Goal: Task Accomplishment & Management: Complete application form

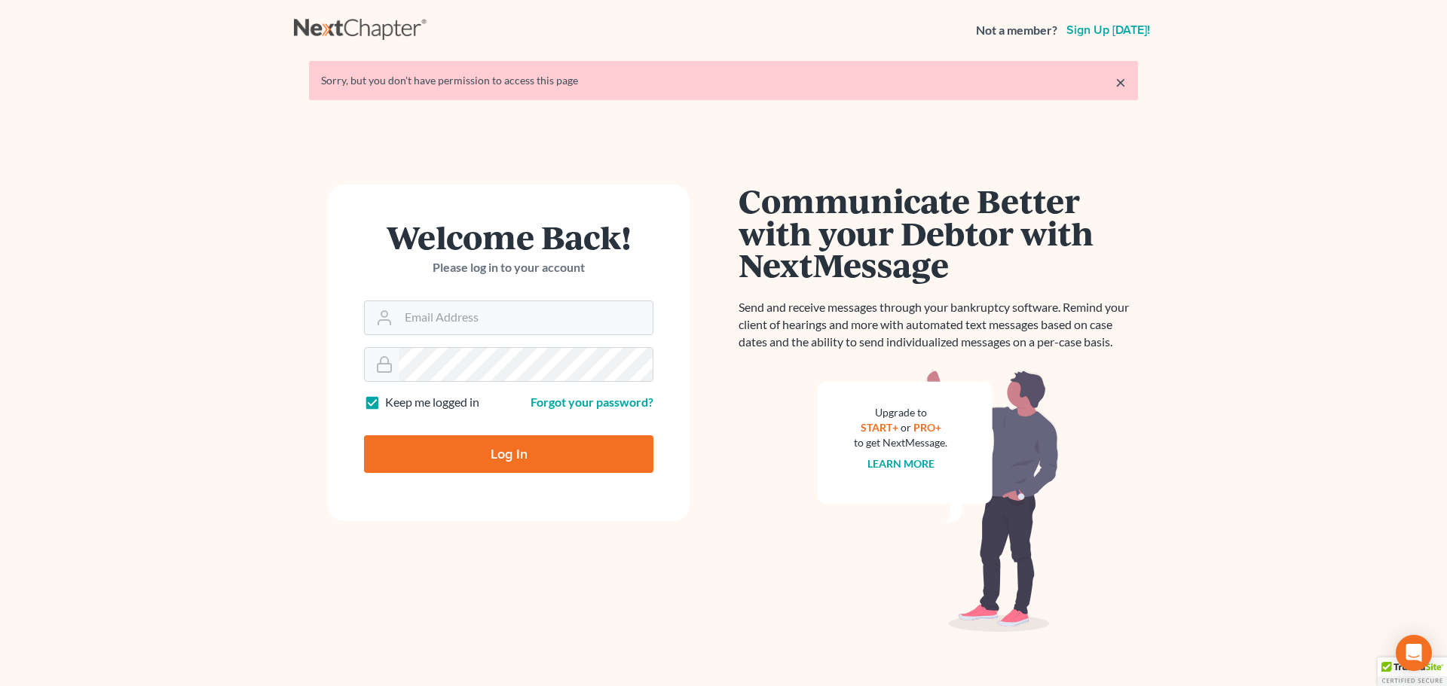
click at [454, 435] on div "Log In" at bounding box center [508, 448] width 289 height 50
click at [486, 320] on input "Email Address" at bounding box center [526, 317] width 254 height 33
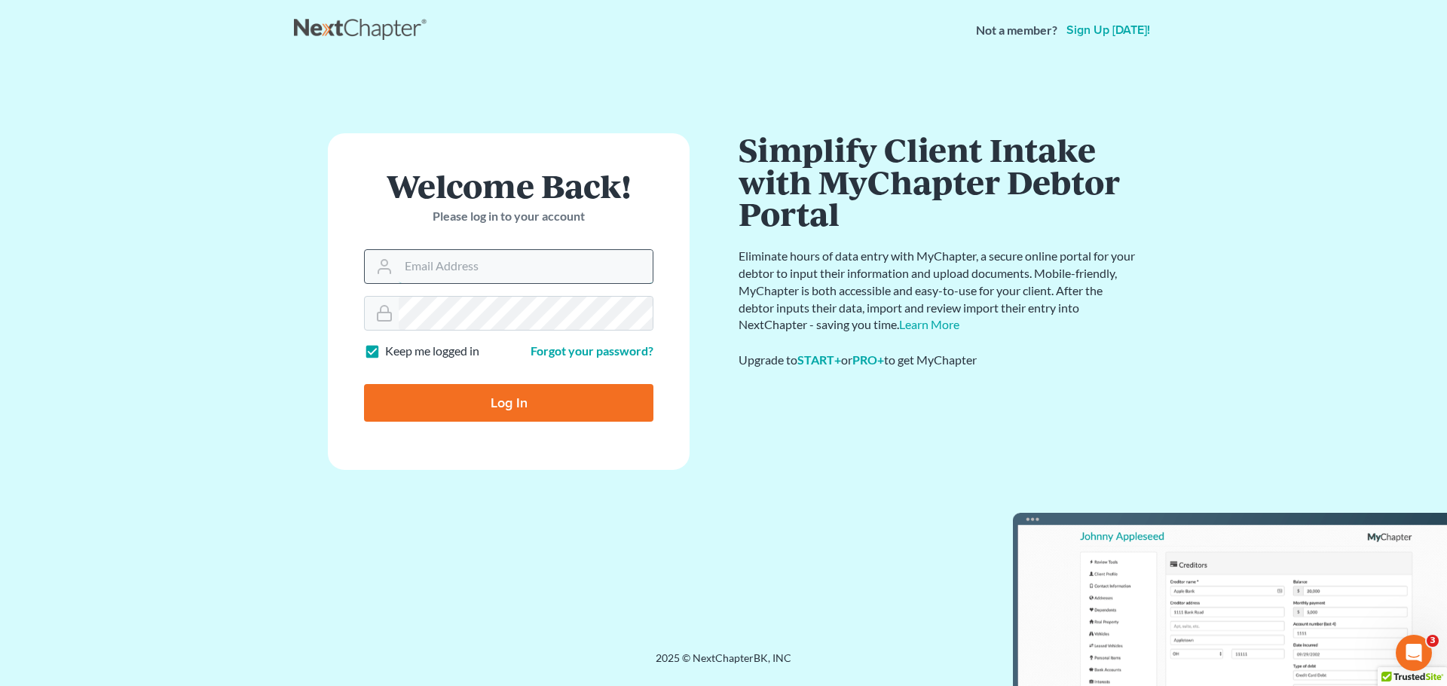
type input "[EMAIL_ADDRESS][DOMAIN_NAME]"
click at [518, 403] on input "Log In" at bounding box center [508, 403] width 289 height 38
type input "Thinking..."
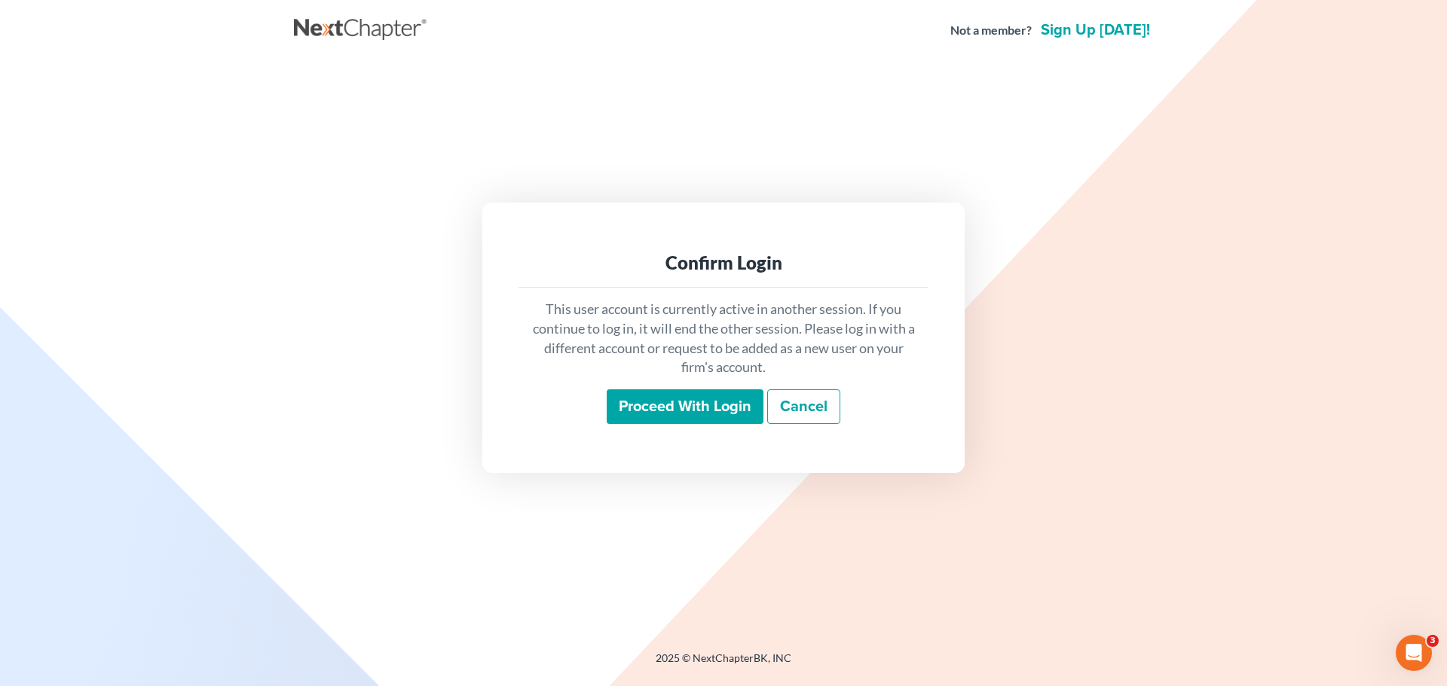
click at [689, 404] on input "Proceed with login" at bounding box center [685, 407] width 157 height 35
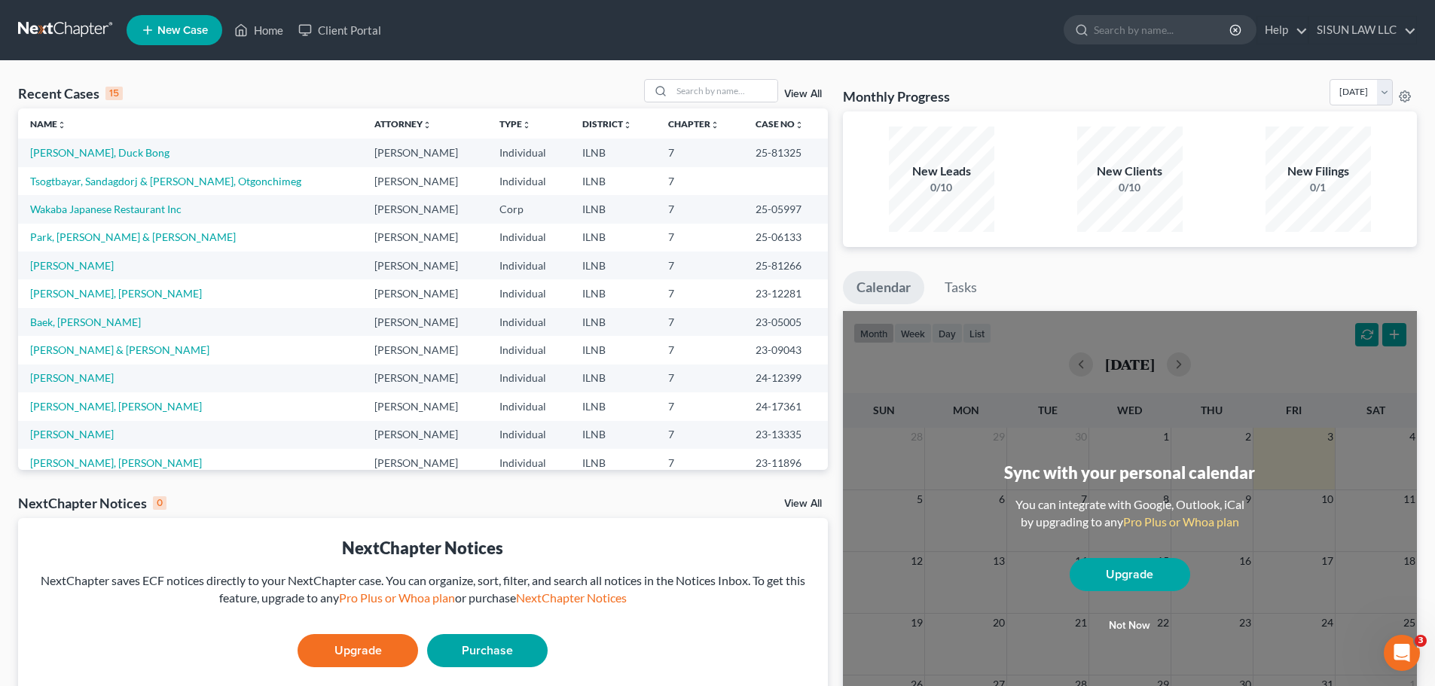
drag, startPoint x: 0, startPoint y: 0, endPoint x: 45, endPoint y: 251, distance: 255.0
click at [45, 251] on td "Park, Kyung Chan & Hee Ja" at bounding box center [190, 238] width 344 height 28
click at [75, 214] on link "Wakaba Japanese Restaurant Inc" at bounding box center [105, 209] width 151 height 13
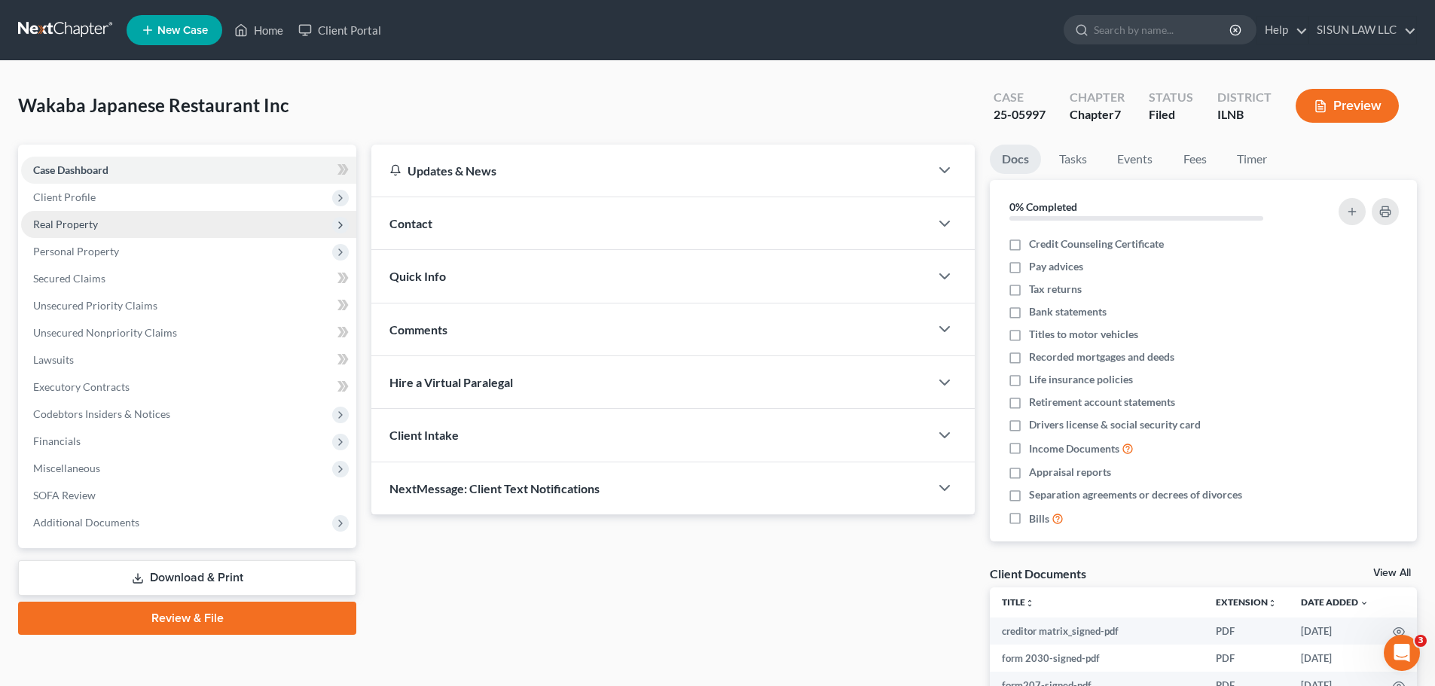
click at [133, 222] on span "Real Property" at bounding box center [188, 224] width 335 height 27
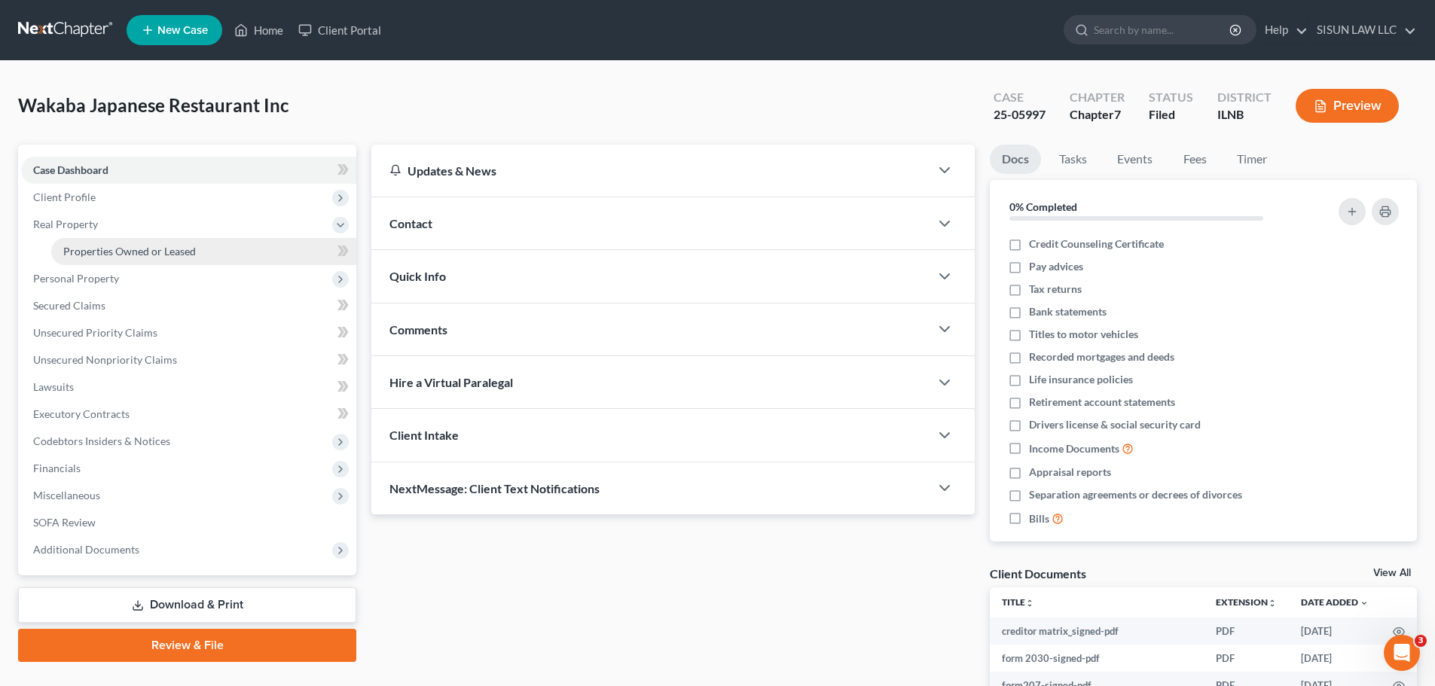
click at [135, 254] on span "Properties Owned or Leased" at bounding box center [129, 251] width 133 height 13
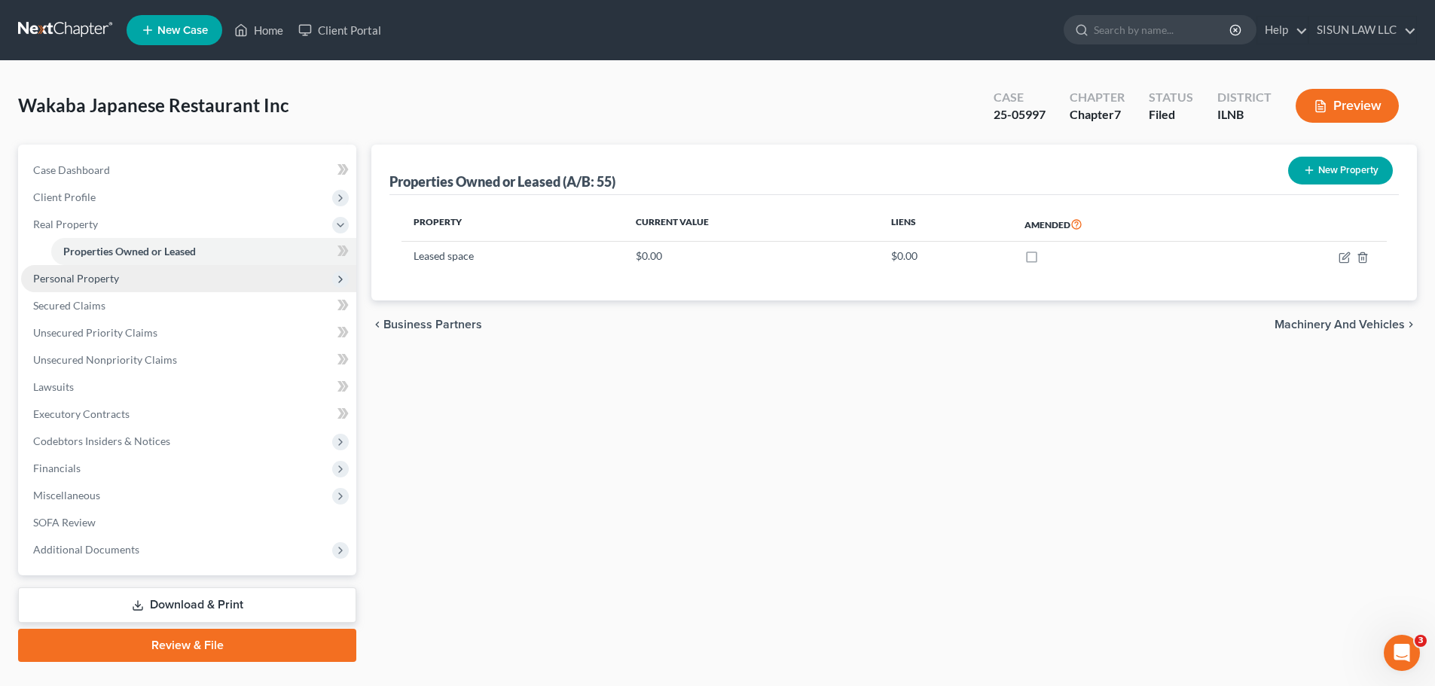
click at [121, 279] on span "Personal Property" at bounding box center [188, 278] width 335 height 27
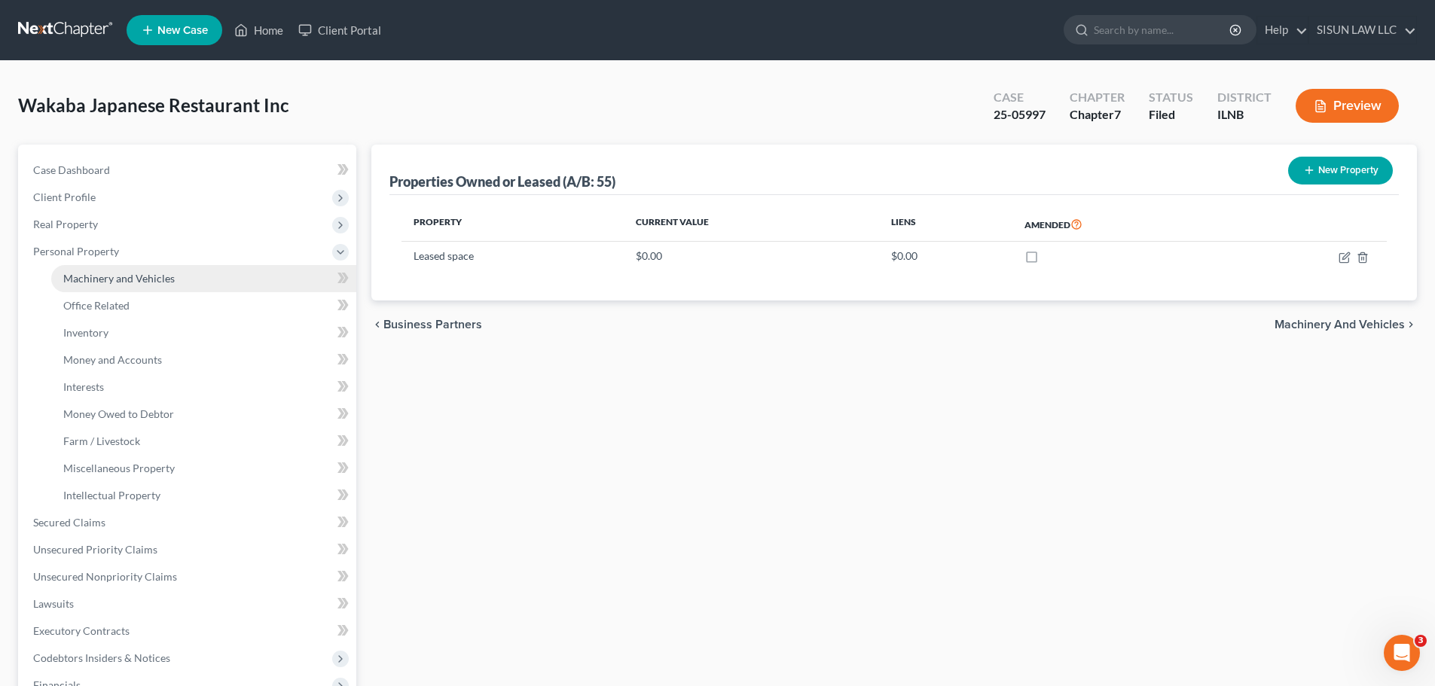
click at [121, 288] on link "Machinery and Vehicles" at bounding box center [203, 278] width 305 height 27
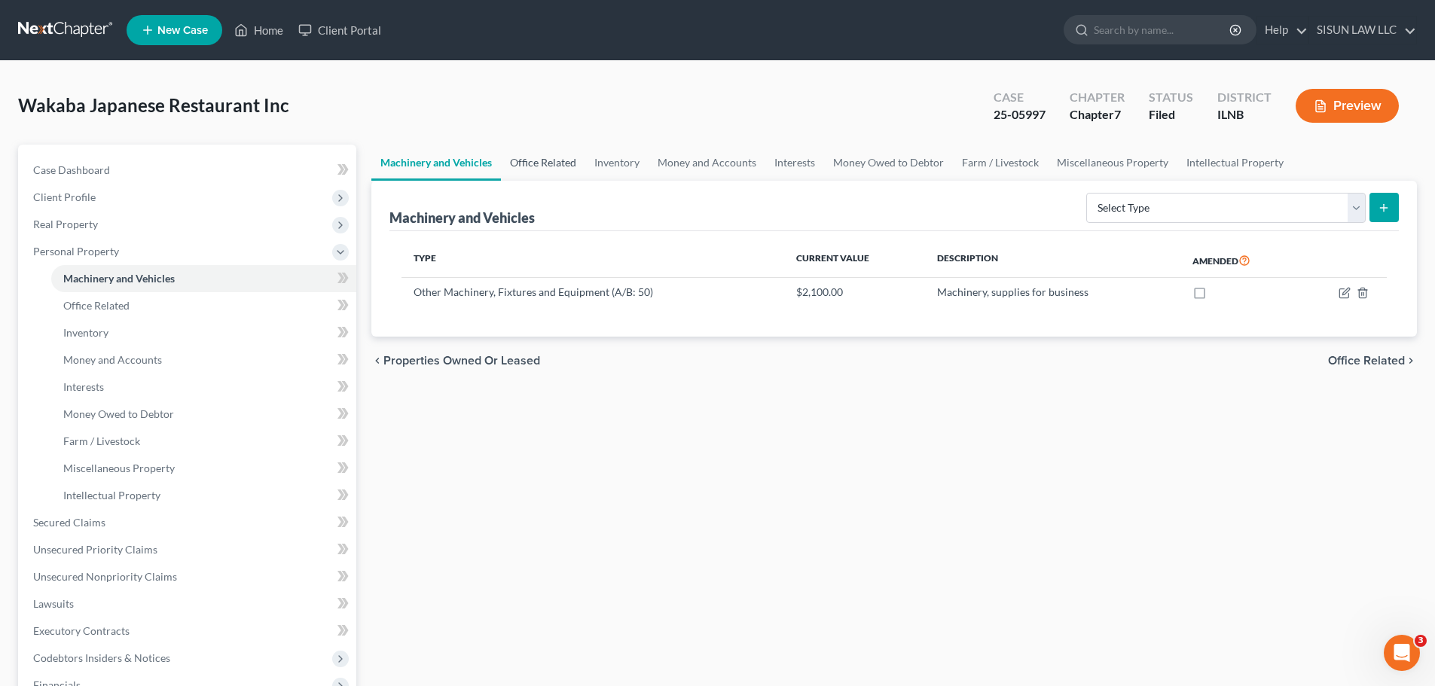
click at [561, 159] on link "Office Related" at bounding box center [543, 163] width 84 height 36
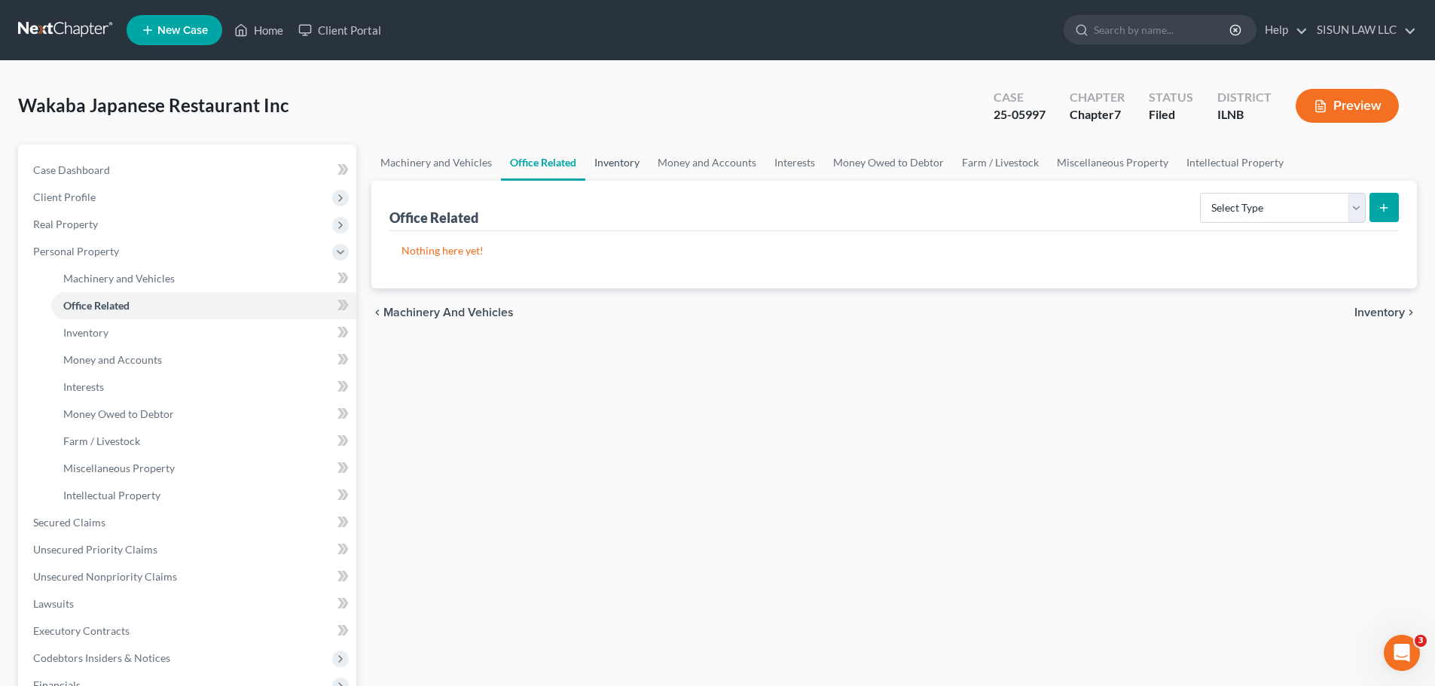
click at [632, 161] on link "Inventory" at bounding box center [617, 163] width 63 height 36
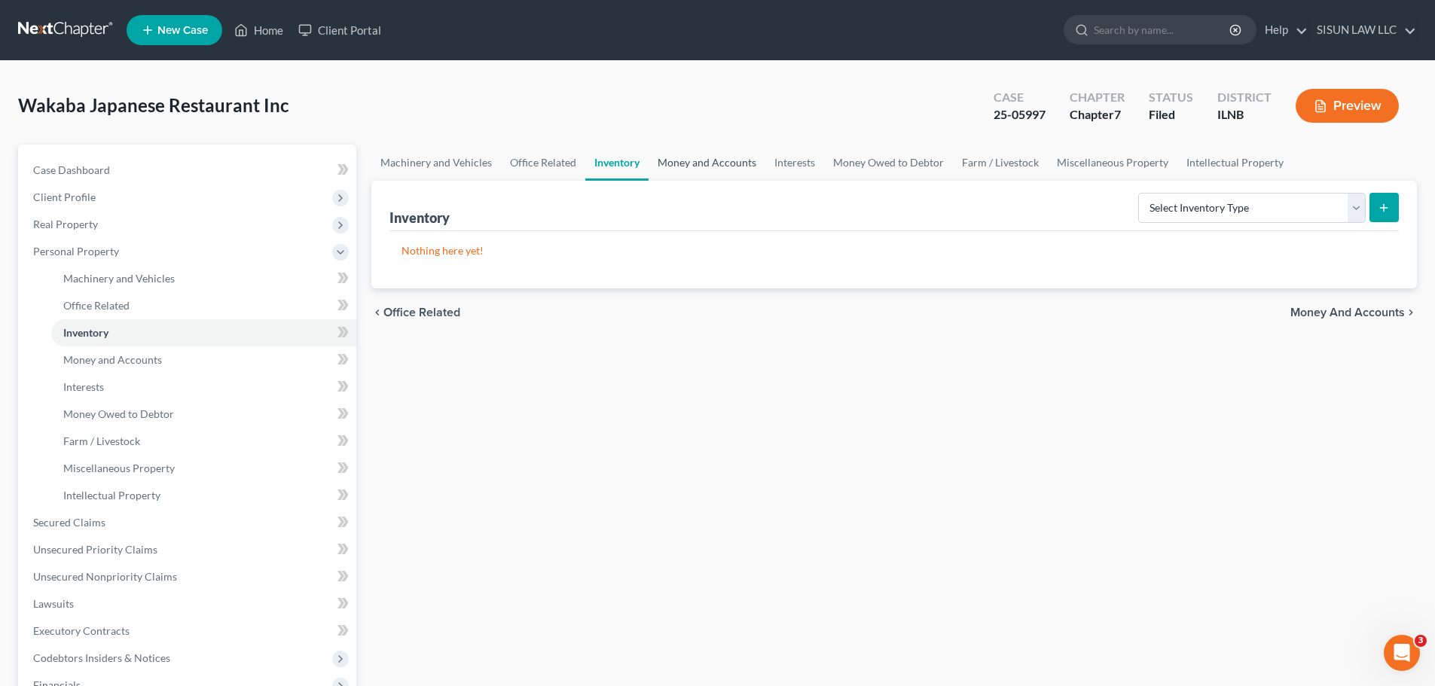
click at [711, 161] on link "Money and Accounts" at bounding box center [707, 163] width 117 height 36
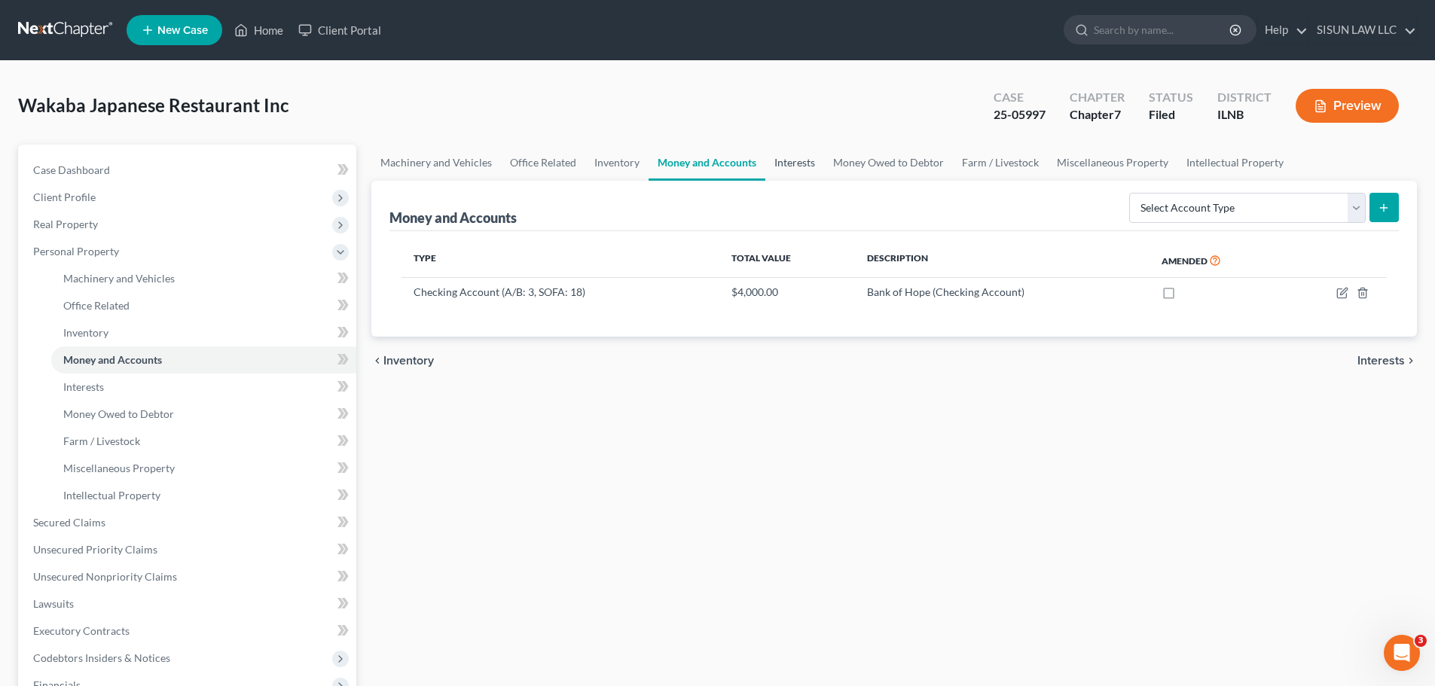
click at [796, 169] on link "Interests" at bounding box center [795, 163] width 59 height 36
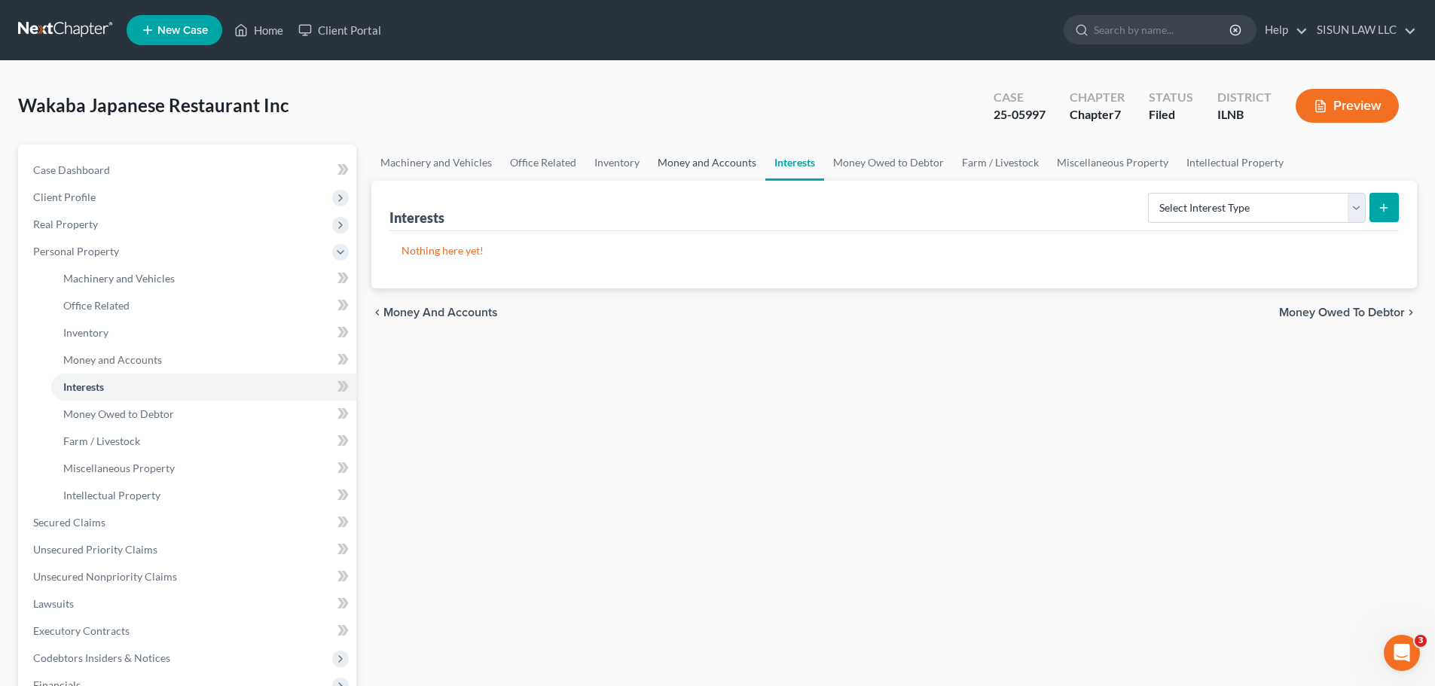
click at [702, 159] on link "Money and Accounts" at bounding box center [707, 163] width 117 height 36
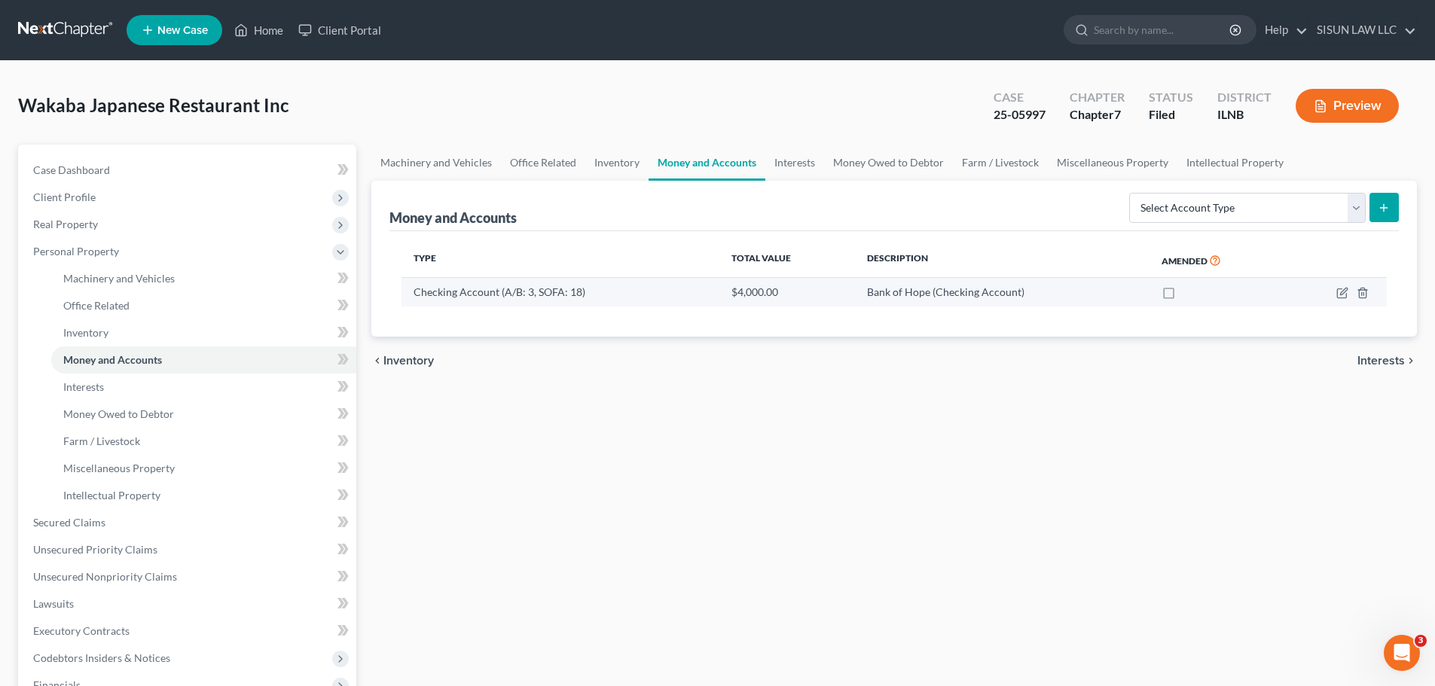
click at [1350, 296] on td at bounding box center [1337, 292] width 102 height 29
click at [1347, 298] on icon "button" at bounding box center [1342, 293] width 9 height 9
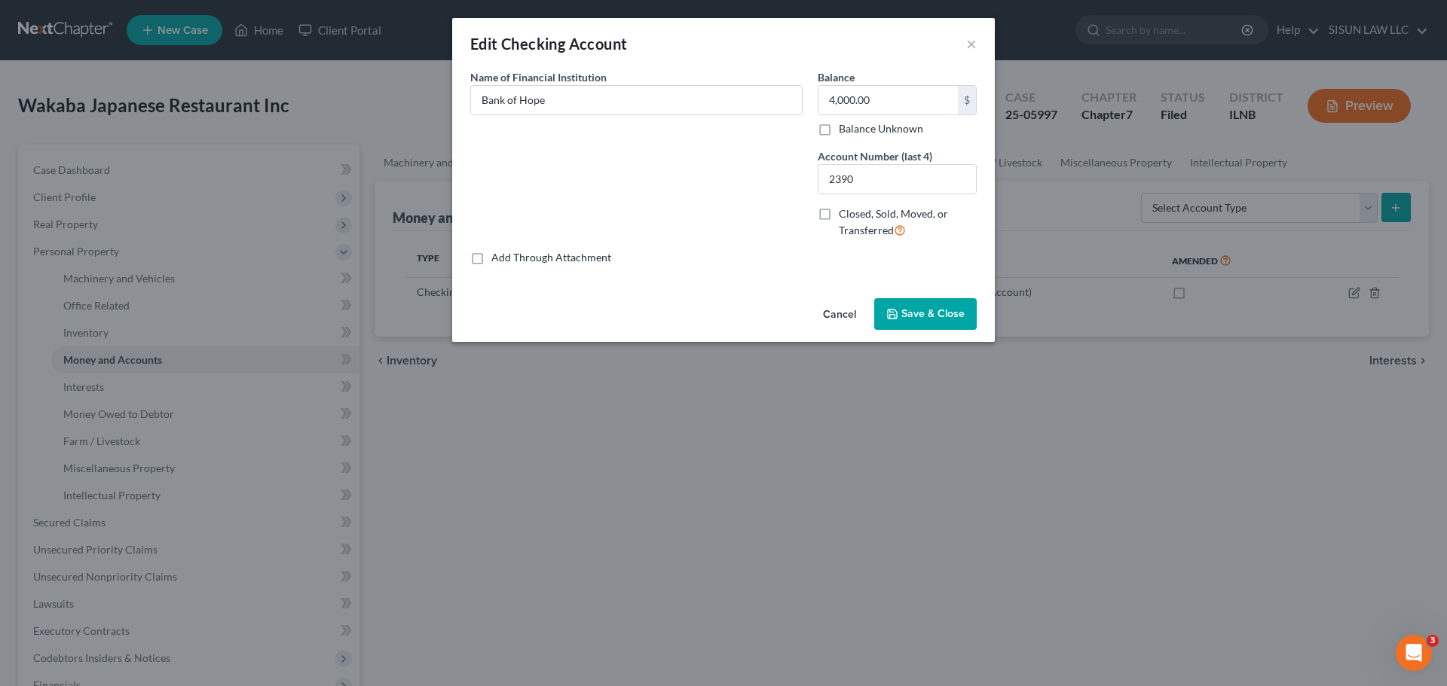
click at [980, 47] on div "Edit Checking Account ×" at bounding box center [723, 43] width 543 height 51
click at [962, 54] on div "Edit Checking Account ×" at bounding box center [723, 43] width 543 height 51
click at [975, 43] on button "×" at bounding box center [971, 44] width 11 height 18
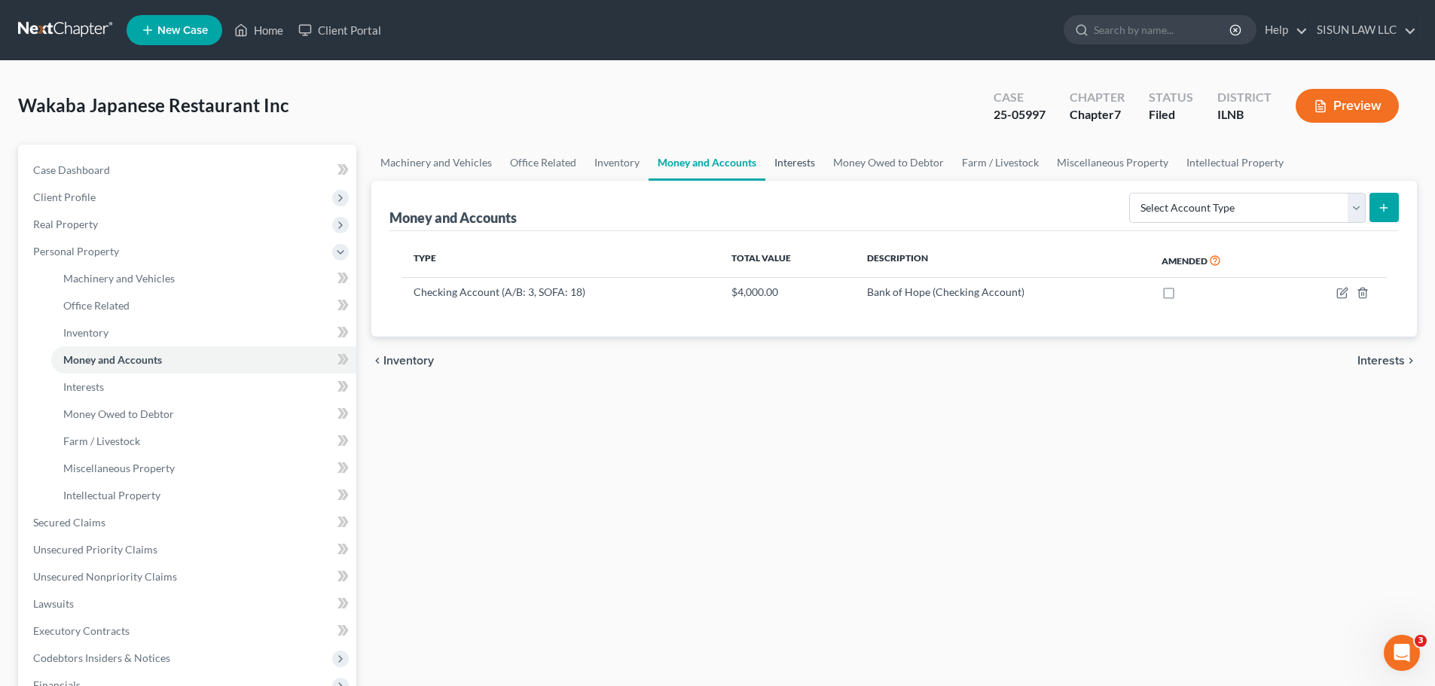
click at [794, 157] on link "Interests" at bounding box center [795, 163] width 59 height 36
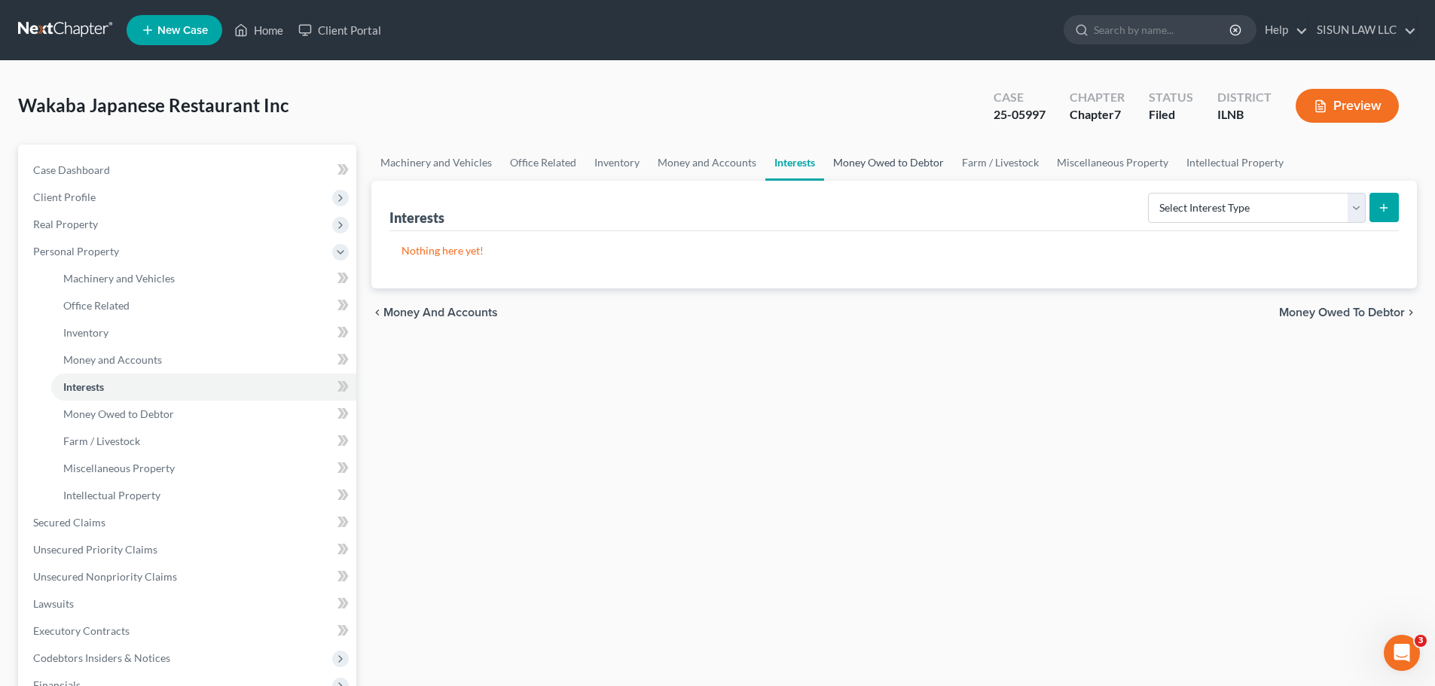
click at [897, 161] on link "Money Owed to Debtor" at bounding box center [888, 163] width 129 height 36
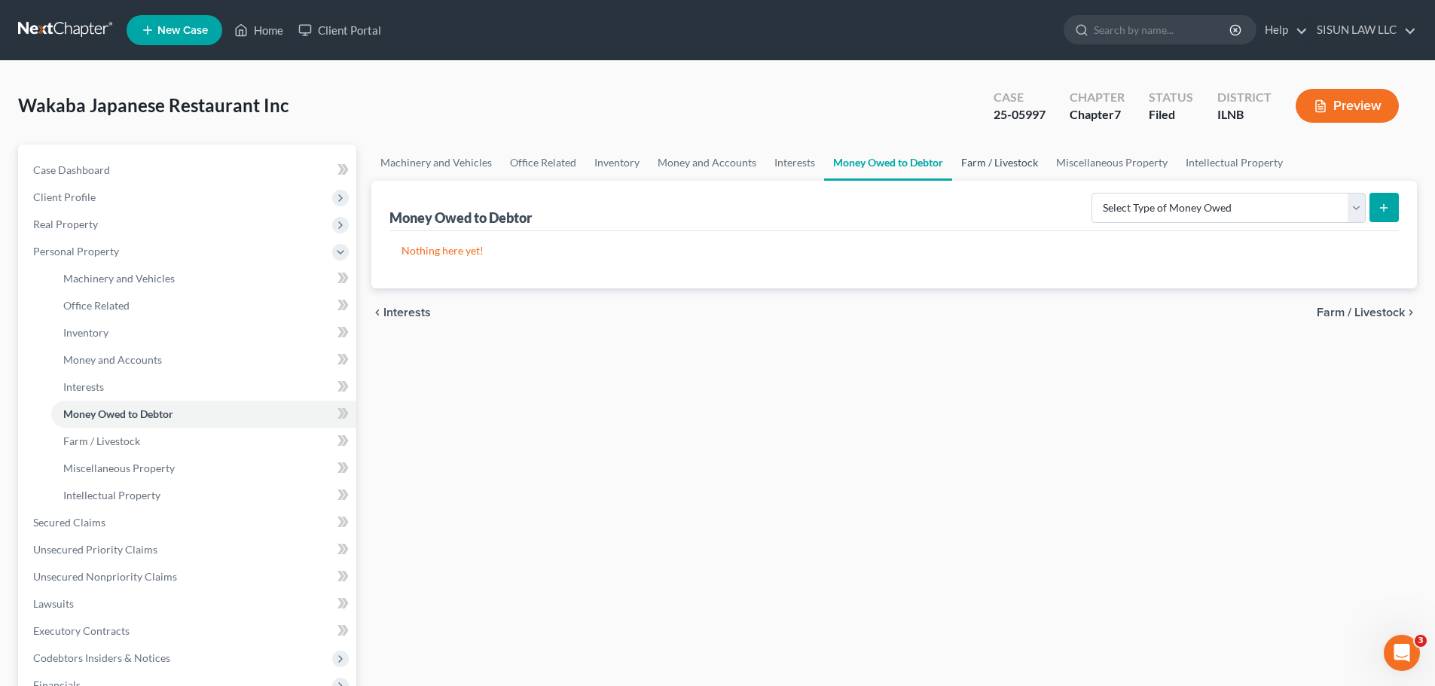
click at [975, 161] on link "Farm / Livestock" at bounding box center [999, 163] width 95 height 36
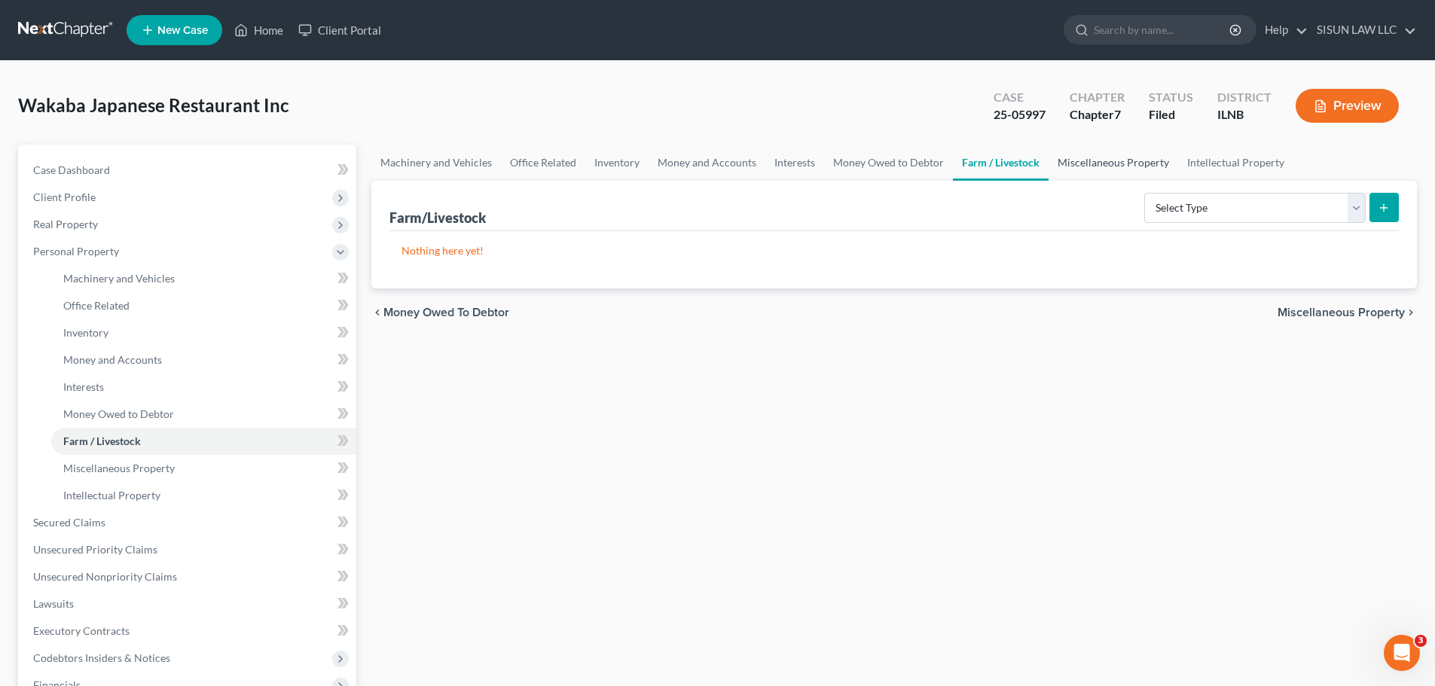
click at [1075, 159] on link "Miscellaneous Property" at bounding box center [1114, 163] width 130 height 36
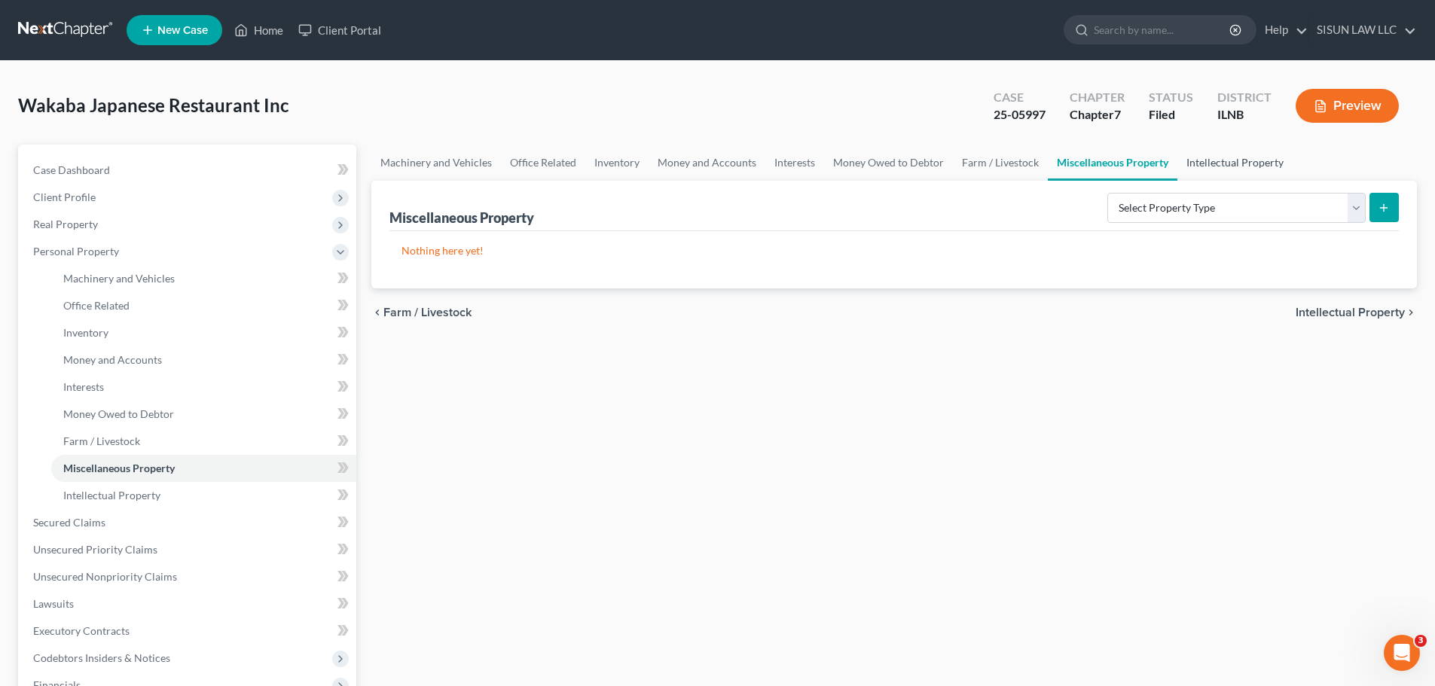
click at [1197, 157] on link "Intellectual Property" at bounding box center [1235, 163] width 115 height 36
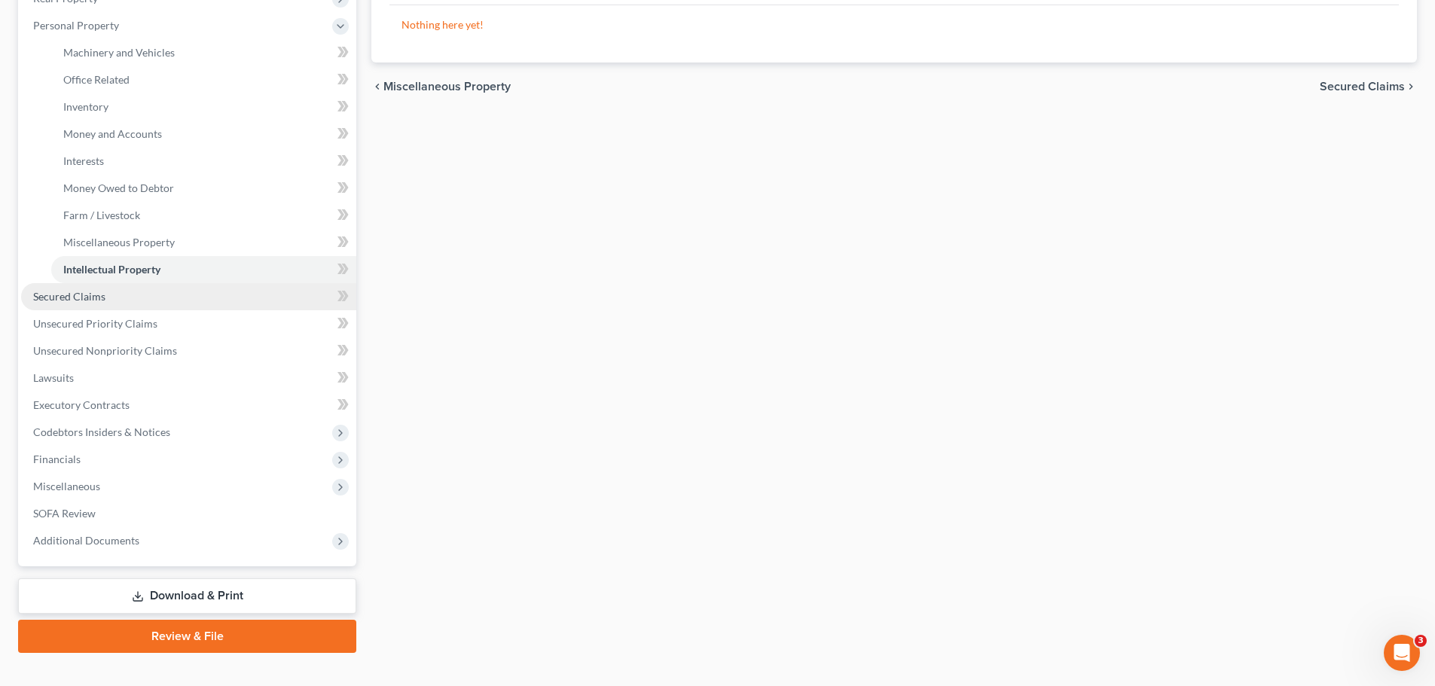
click at [231, 292] on link "Secured Claims" at bounding box center [188, 296] width 335 height 27
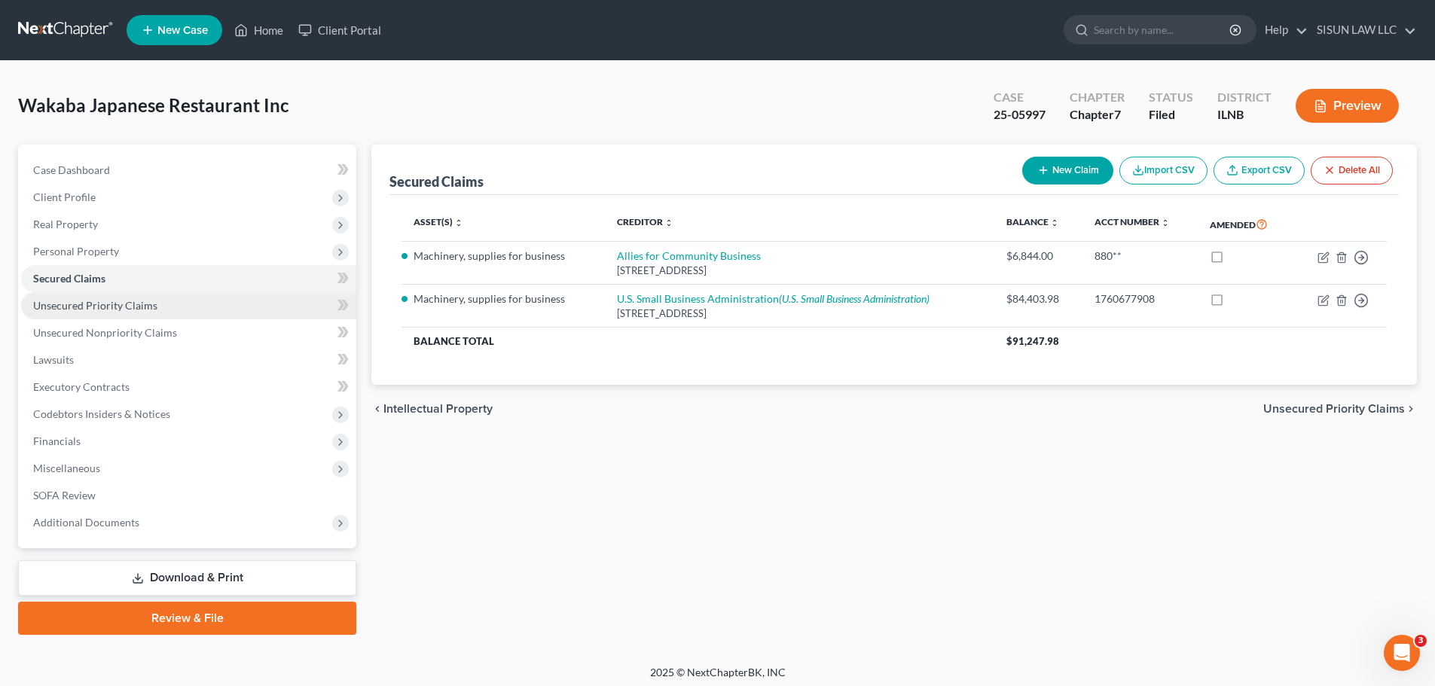
click at [185, 295] on link "Unsecured Priority Claims" at bounding box center [188, 305] width 335 height 27
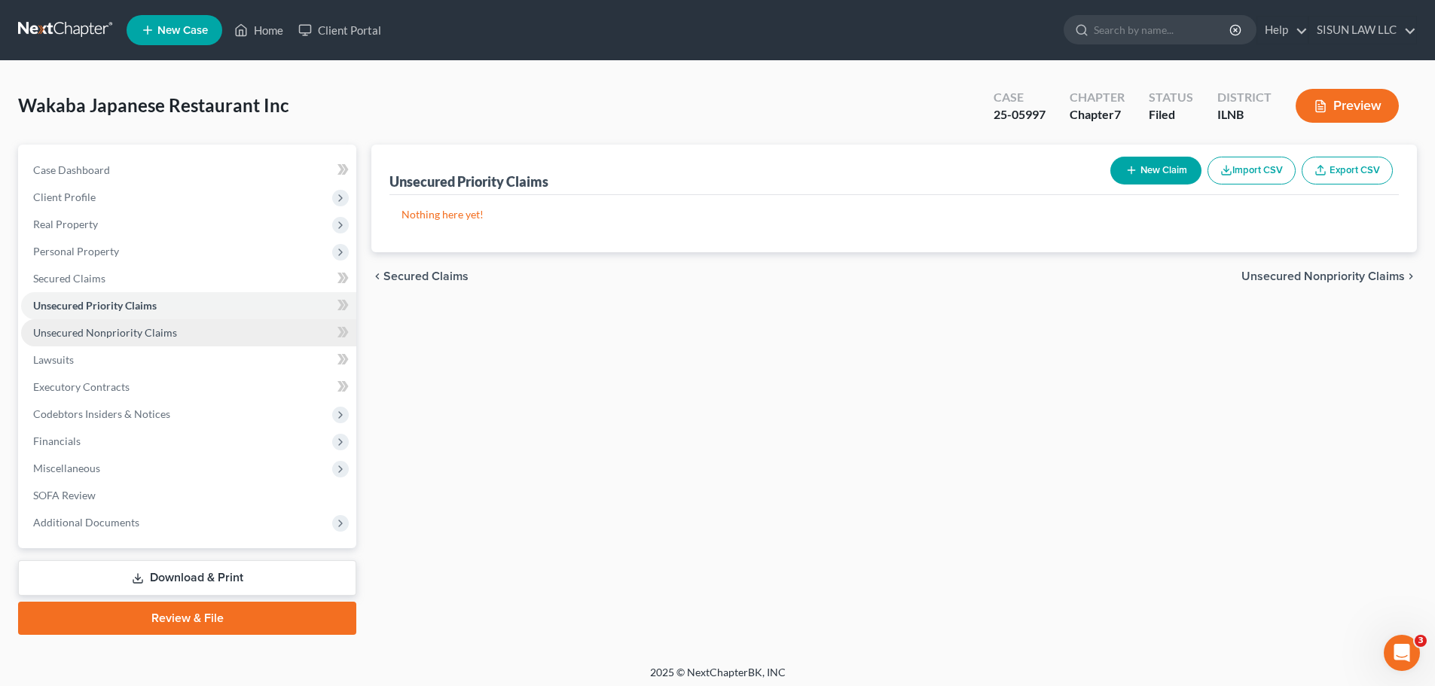
click at [190, 339] on link "Unsecured Nonpriority Claims" at bounding box center [188, 333] width 335 height 27
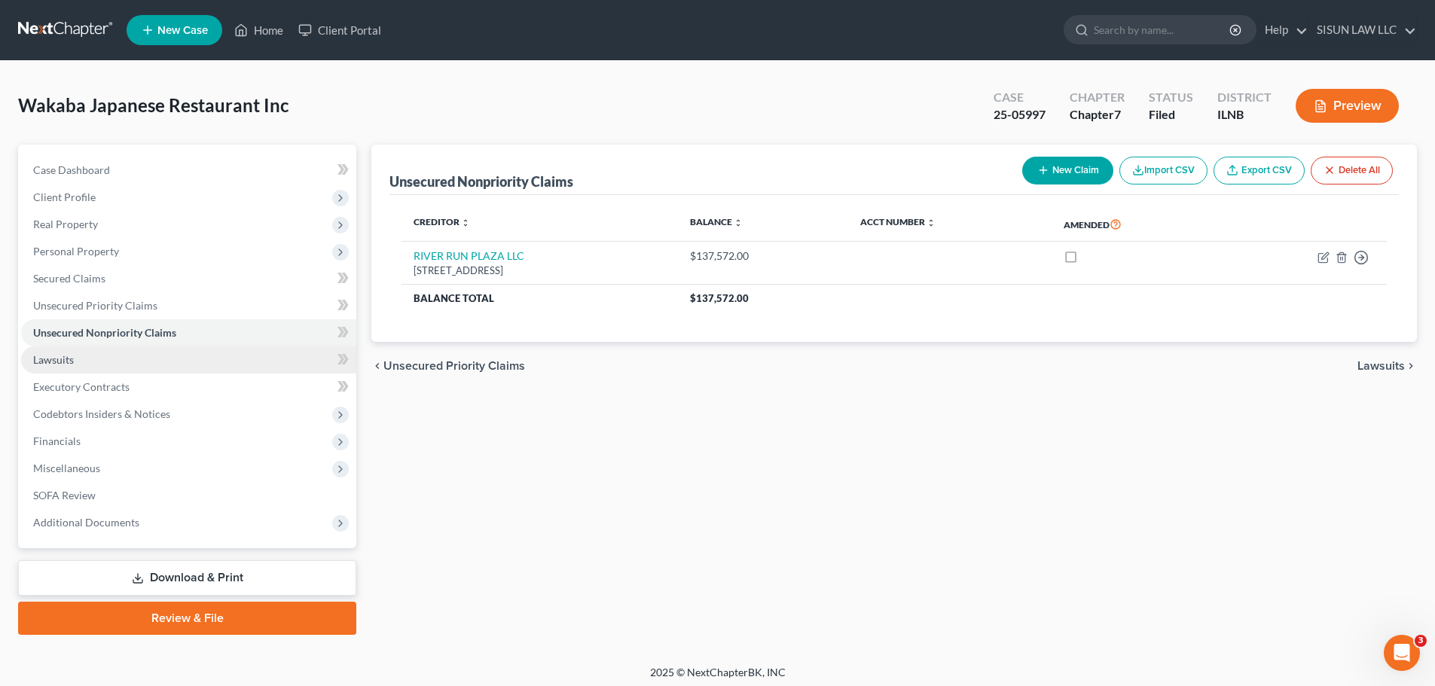
click at [190, 359] on link "Lawsuits" at bounding box center [188, 360] width 335 height 27
